Goal: Task Accomplishment & Management: Manage account settings

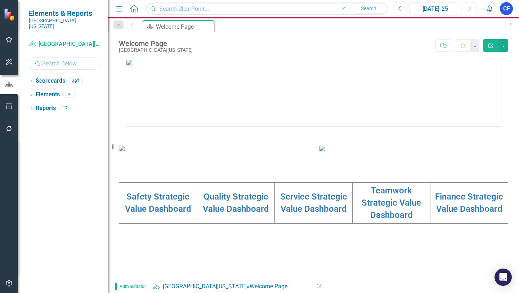
drag, startPoint x: 51, startPoint y: 57, endPoint x: 47, endPoint y: 61, distance: 6.1
click at [51, 57] on input "text" at bounding box center [65, 63] width 72 height 13
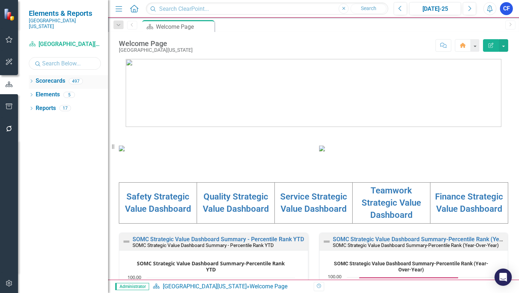
type input "cis"
click at [30, 80] on icon "Dropdown" at bounding box center [31, 82] width 5 height 4
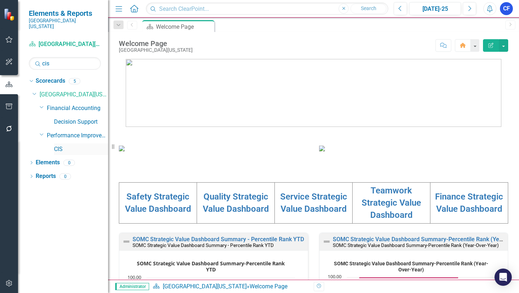
click at [55, 145] on link "CIS" at bounding box center [81, 149] width 54 height 8
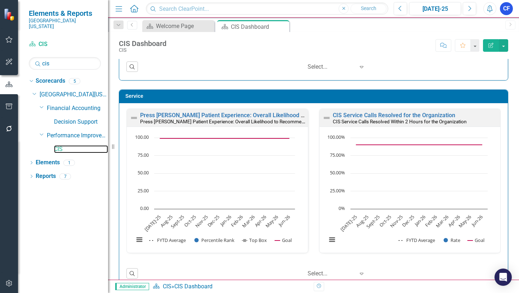
scroll to position [396, 0]
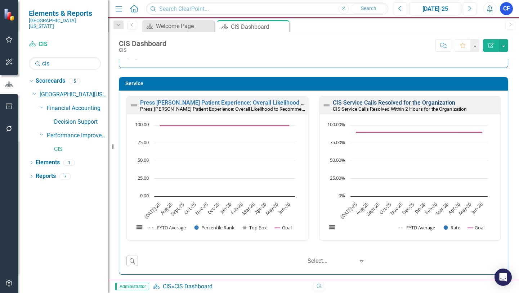
click at [386, 103] on link "CIS Service Calls Resolved for the Organization" at bounding box center [394, 102] width 122 height 7
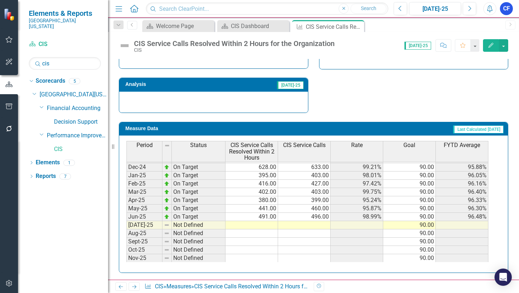
scroll to position [252, 0]
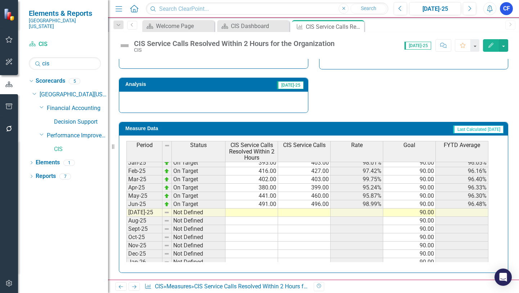
click at [262, 214] on tbody "Jan-24 On Target 656.00 670.00 97.91% 90.00 96.70% Feb-24 On Target 650.00 660.…" at bounding box center [307, 183] width 362 height 249
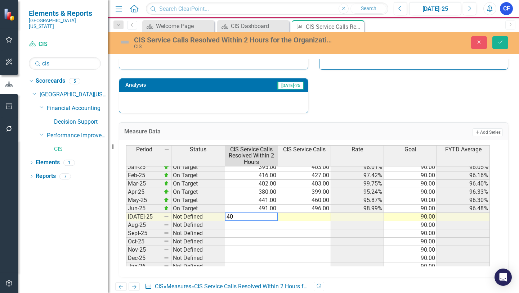
type textarea "407"
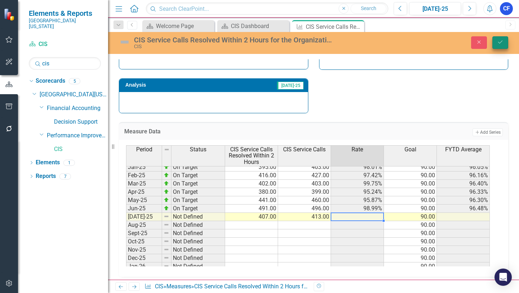
type textarea "413"
click at [501, 43] on icon "Save" at bounding box center [500, 42] width 6 height 5
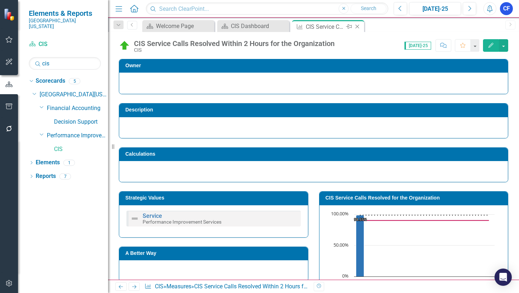
click at [358, 28] on icon "Close" at bounding box center [357, 27] width 7 height 6
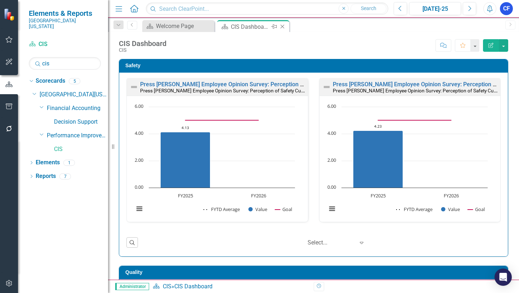
click at [282, 26] on icon "Close" at bounding box center [282, 27] width 7 height 6
